Goal: Task Accomplishment & Management: Manage account settings

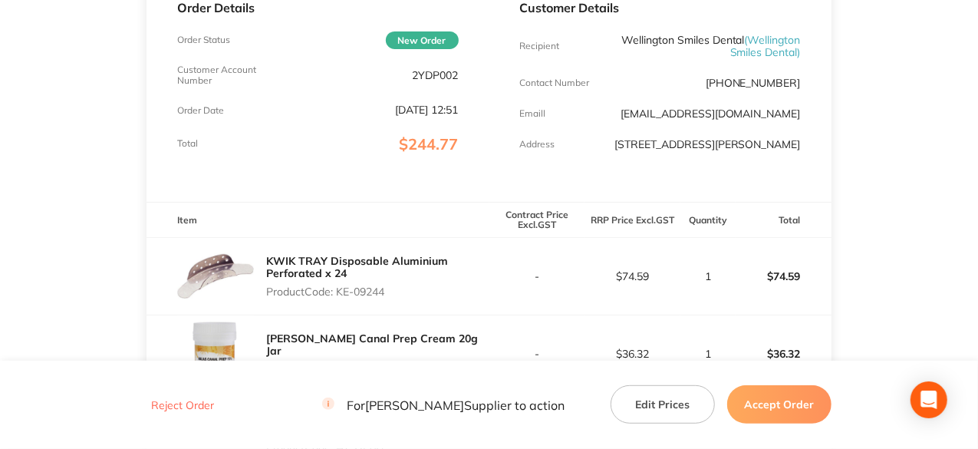
scroll to position [383, 0]
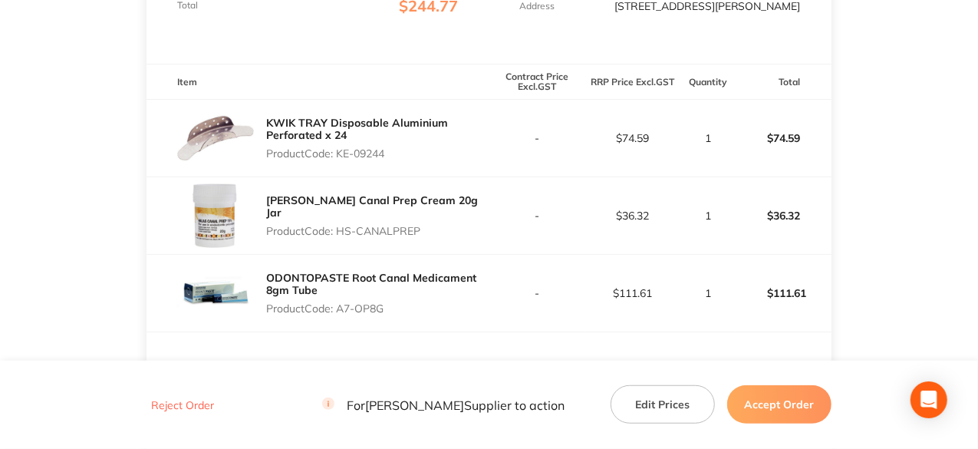
drag, startPoint x: 389, startPoint y: 163, endPoint x: 337, endPoint y: 170, distance: 51.9
click at [337, 159] on p "Product Code: KE-09244" at bounding box center [377, 153] width 222 height 12
copy p "KE-09244"
drag, startPoint x: 422, startPoint y: 234, endPoint x: 340, endPoint y: 231, distance: 82.1
click at [340, 231] on p "Product Code: HS-CANALPREP" at bounding box center [377, 231] width 222 height 12
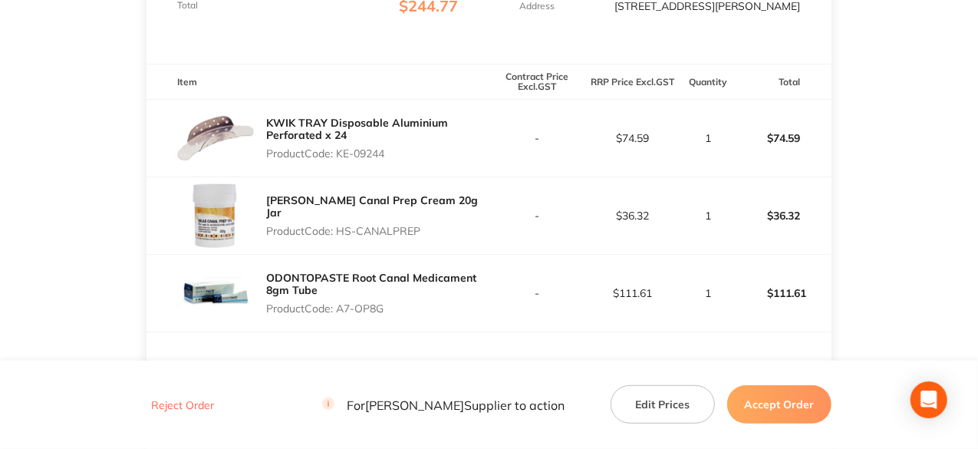
copy p "HS-CANALPREP"
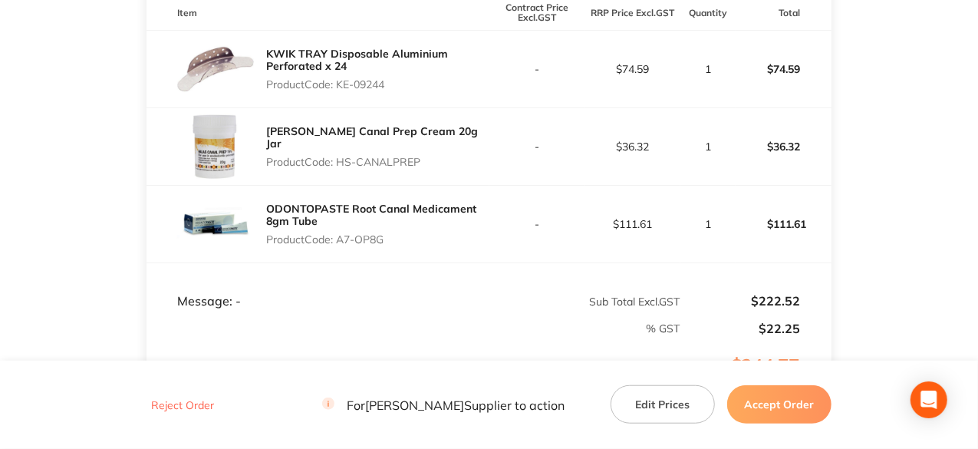
scroll to position [537, 0]
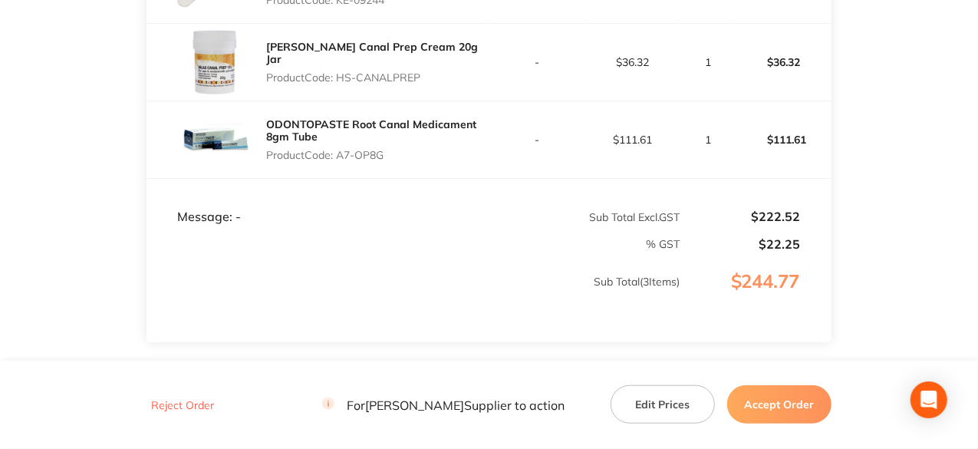
drag, startPoint x: 386, startPoint y: 164, endPoint x: 340, endPoint y: 165, distance: 46.8
click at [340, 161] on p "Product Code: A7-OP8G" at bounding box center [377, 155] width 222 height 12
copy p "A7-OP8G"
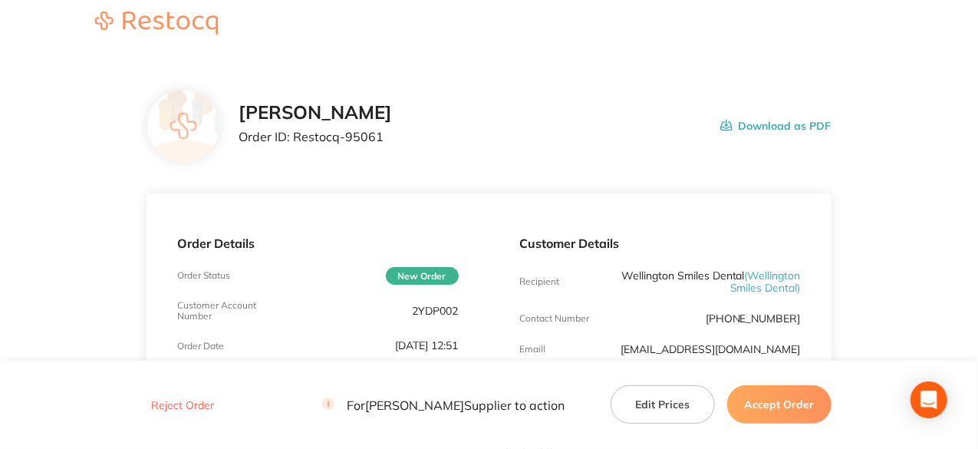
scroll to position [0, 0]
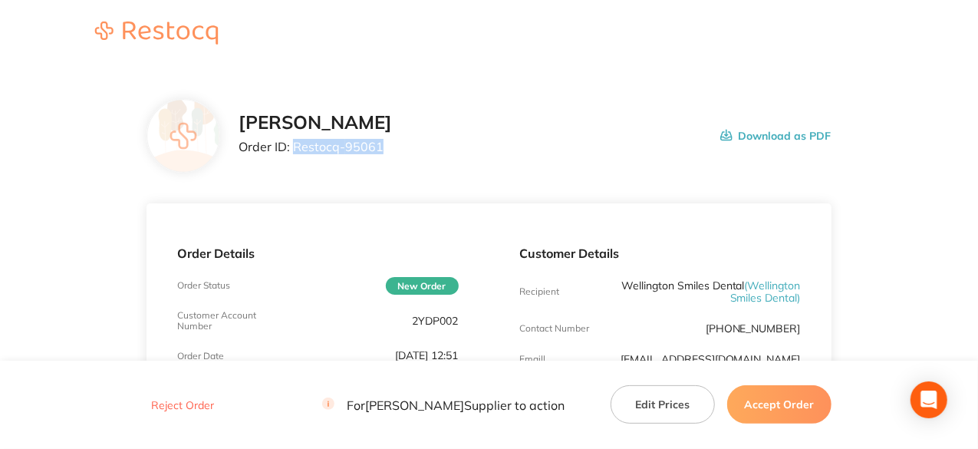
drag, startPoint x: 380, startPoint y: 144, endPoint x: 292, endPoint y: 142, distance: 88.2
click at [292, 142] on p "Order ID: Restocq- 95061" at bounding box center [314, 147] width 153 height 14
copy p "Restocq- 95061"
click at [772, 404] on button "Accept Order" at bounding box center [779, 404] width 104 height 38
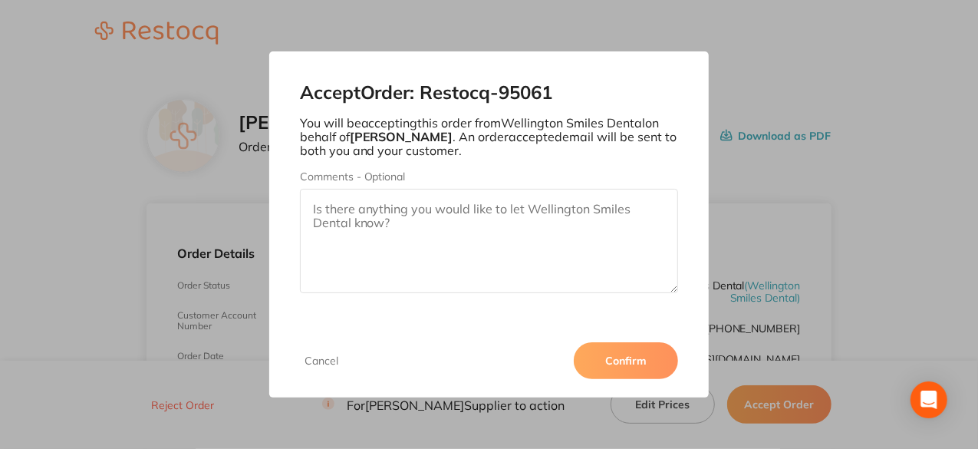
click at [626, 357] on button "Confirm" at bounding box center [625, 360] width 104 height 37
